Goal: Information Seeking & Learning: Learn about a topic

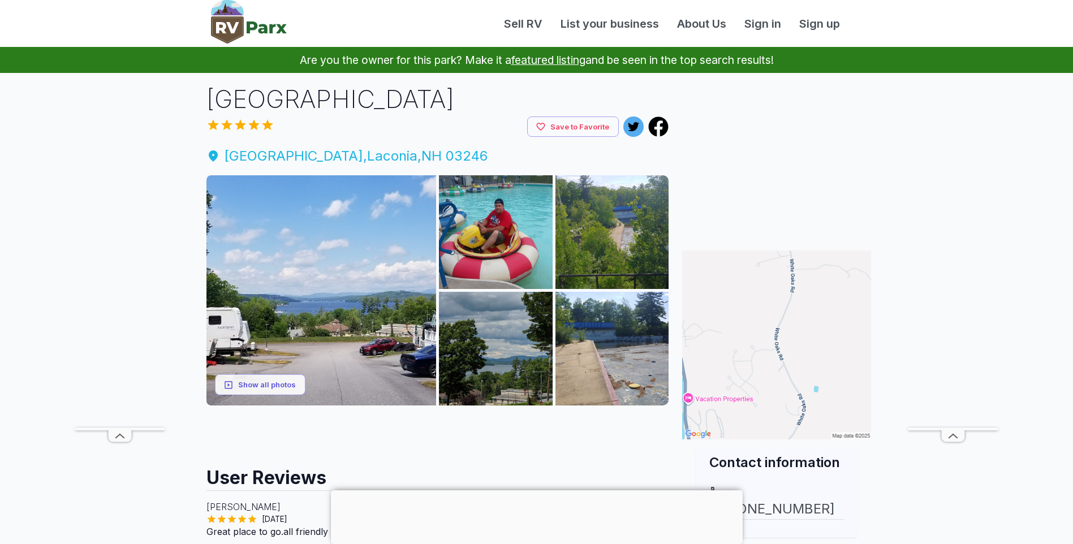
click at [388, 153] on span "White Oaks Rd , Laconia , NH 03246" at bounding box center [437, 156] width 463 height 20
click at [720, 25] on link "About Us" at bounding box center [701, 23] width 67 height 17
